Goal: Information Seeking & Learning: Find contact information

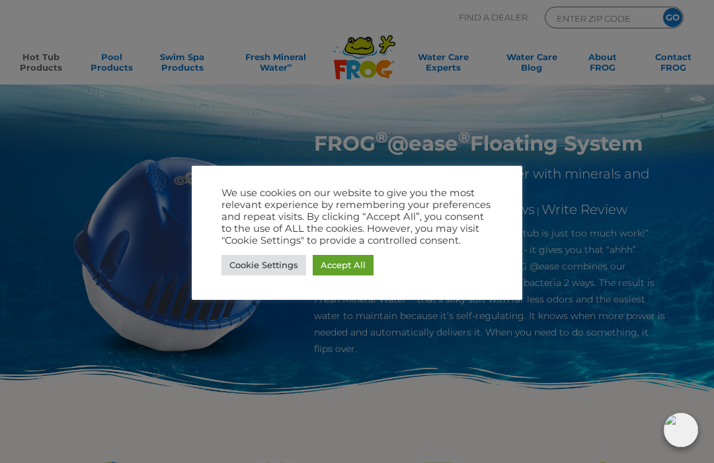
click at [280, 260] on link "Cookie Settings" at bounding box center [263, 265] width 85 height 20
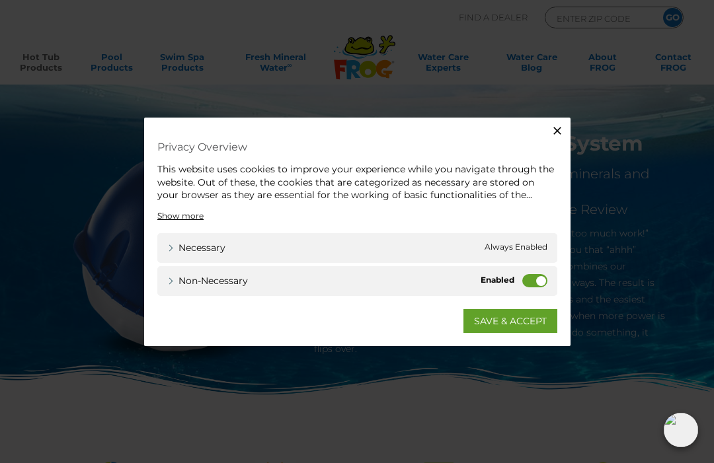
click at [526, 279] on label "Non-necessary" at bounding box center [534, 280] width 25 height 13
click at [0, 0] on input "Non-necessary" at bounding box center [0, 0] width 0 height 0
click at [521, 317] on link "SAVE & ACCEPT" at bounding box center [510, 321] width 94 height 24
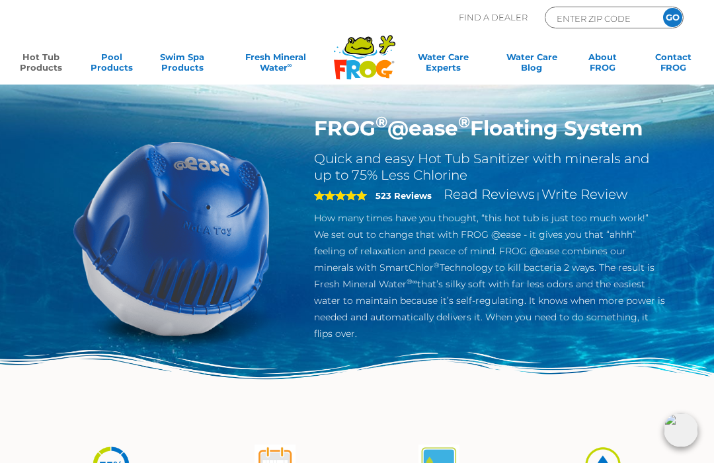
scroll to position [19, 0]
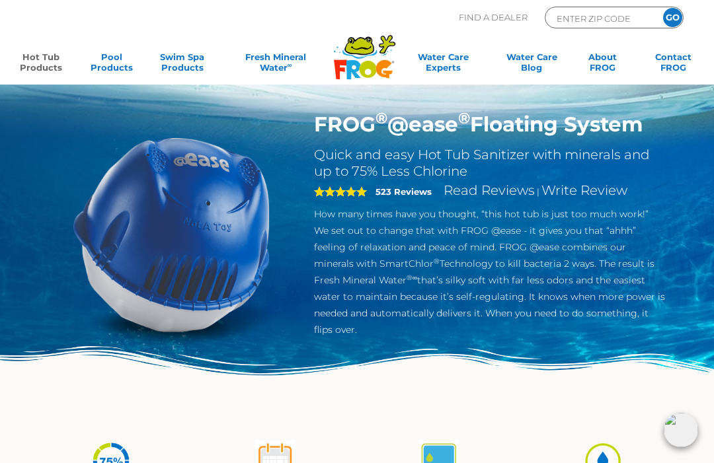
click at [42, 63] on link "Hot Tub Products" at bounding box center [40, 65] width 55 height 26
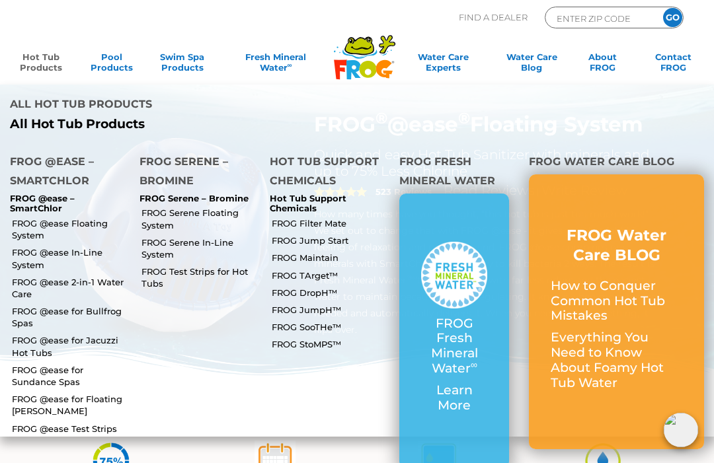
click at [40, 218] on link "FROG @ease Floating System" at bounding box center [71, 230] width 118 height 24
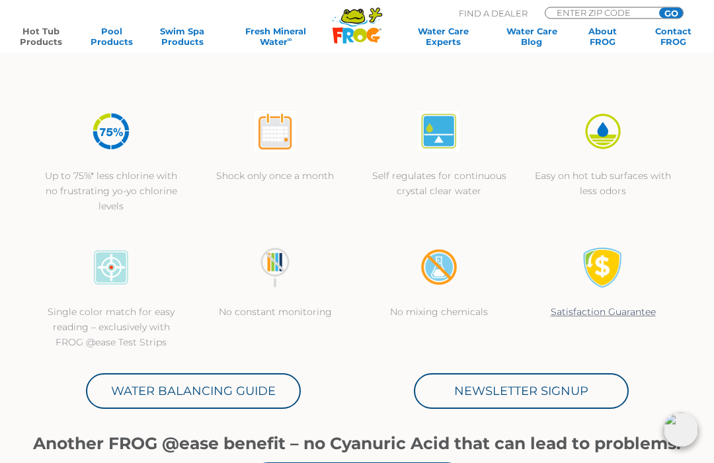
scroll to position [349, 0]
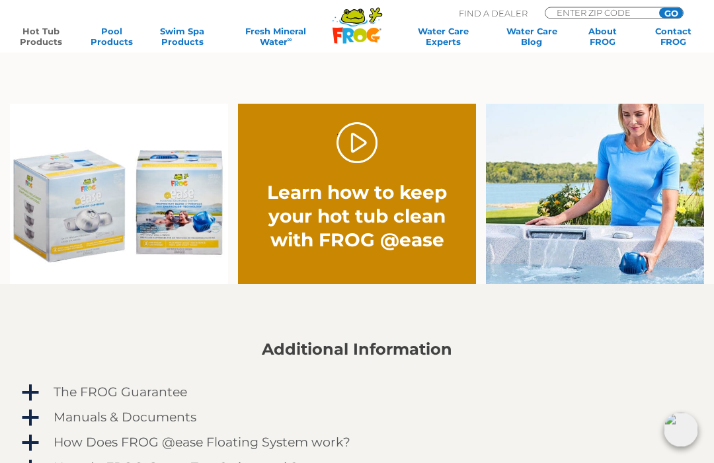
click at [351, 145] on link "." at bounding box center [358, 144] width 42 height 42
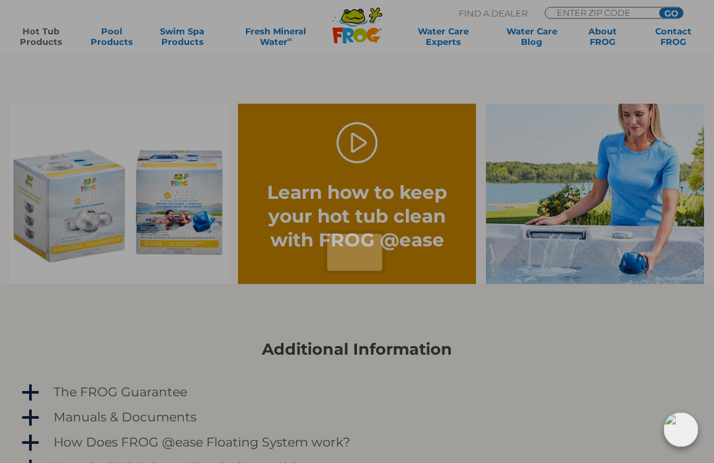
scroll to position [812, 0]
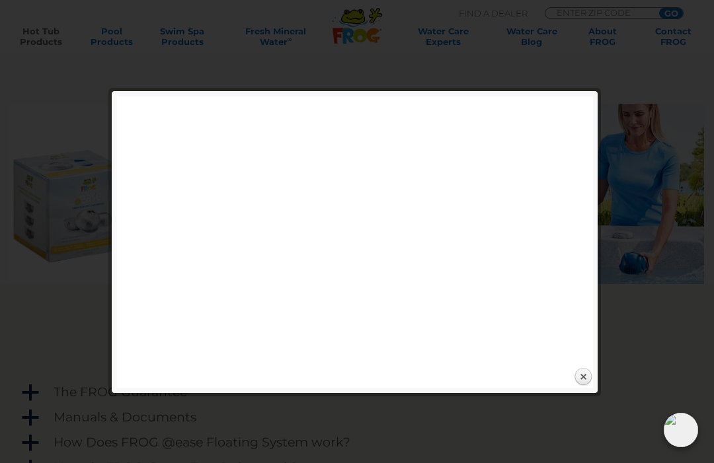
click at [80, 237] on div at bounding box center [357, 94] width 714 height 1813
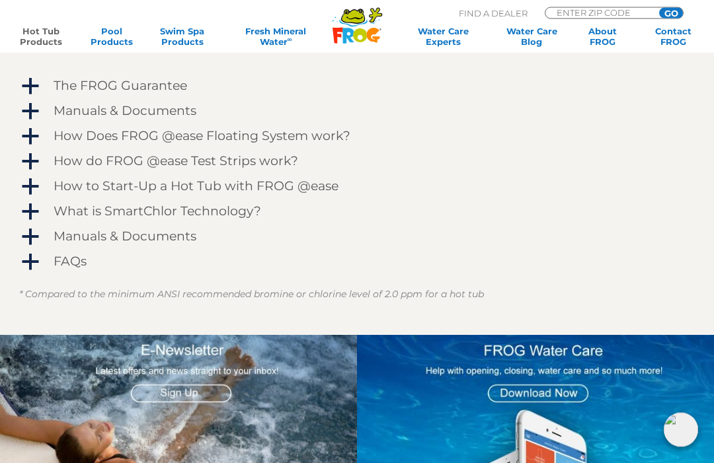
scroll to position [1119, 0]
click at [64, 190] on h4 "How to Start-Up a Hot Tub with FROG @ease" at bounding box center [196, 186] width 285 height 15
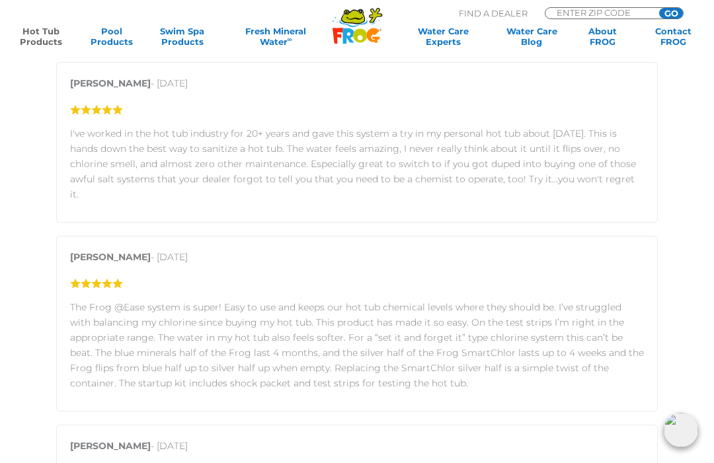
scroll to position [1956, 0]
click at [583, 10] on input "ENTER ZIP CODE" at bounding box center [599, 12] width 89 height 9
type input "19464"
click at [676, 10] on input "GO" at bounding box center [671, 13] width 24 height 11
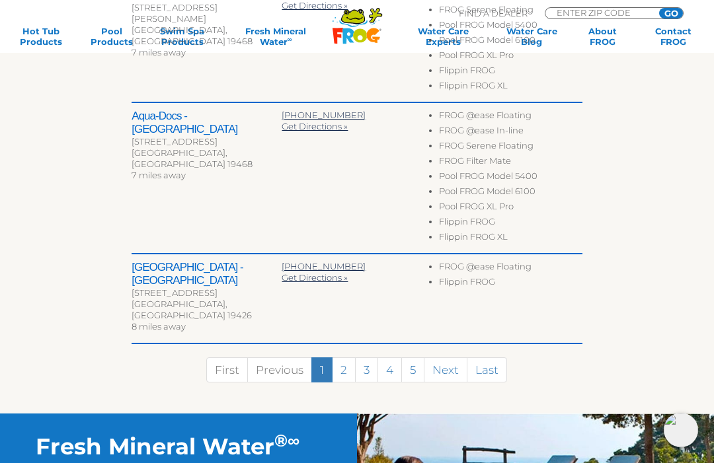
scroll to position [834, 0]
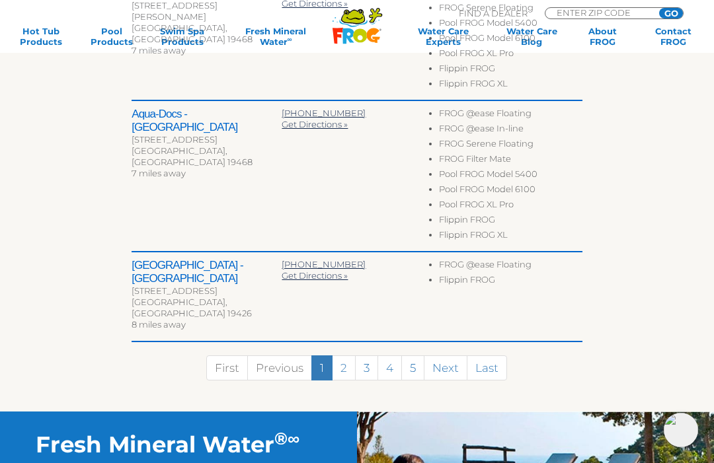
click at [344, 356] on link "2" at bounding box center [344, 368] width 24 height 25
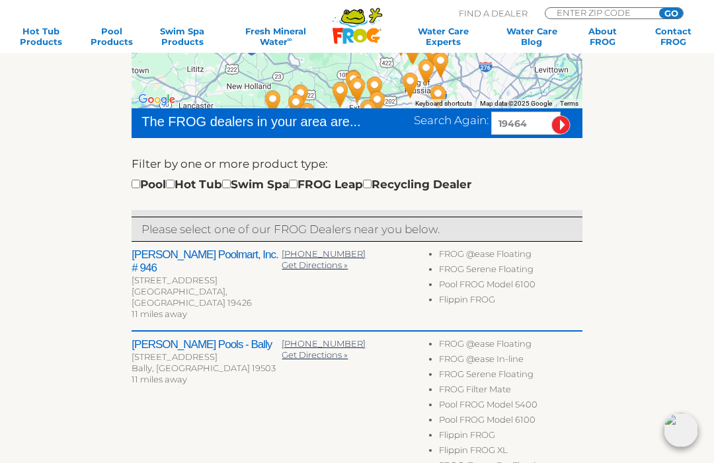
scroll to position [307, 0]
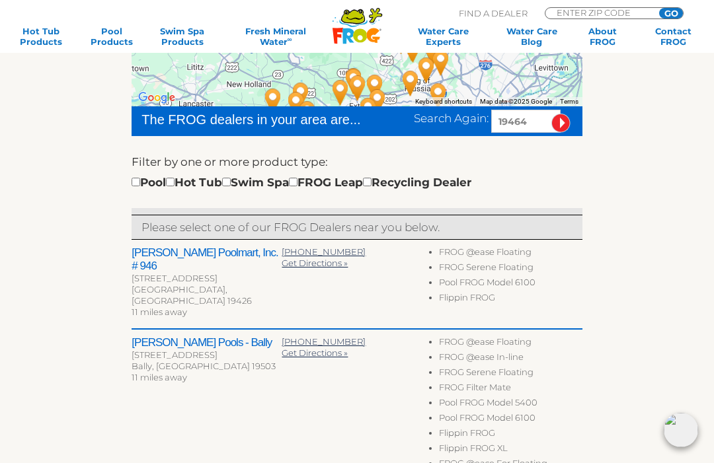
click at [175, 181] on input "checkbox" at bounding box center [170, 182] width 9 height 9
checkbox input "true"
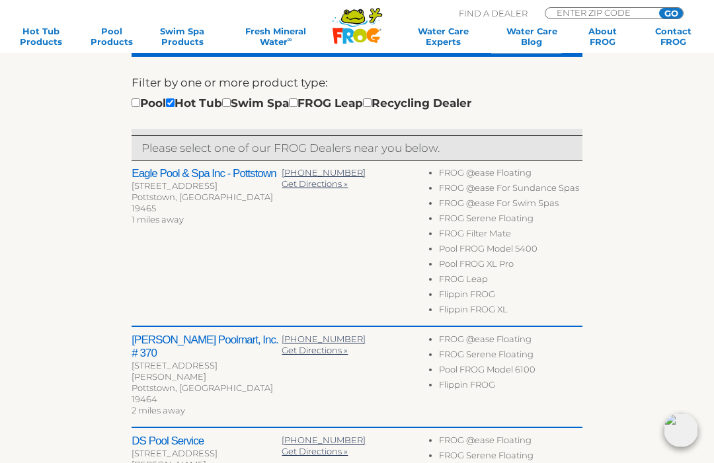
scroll to position [384, 0]
